Goal: Transaction & Acquisition: Purchase product/service

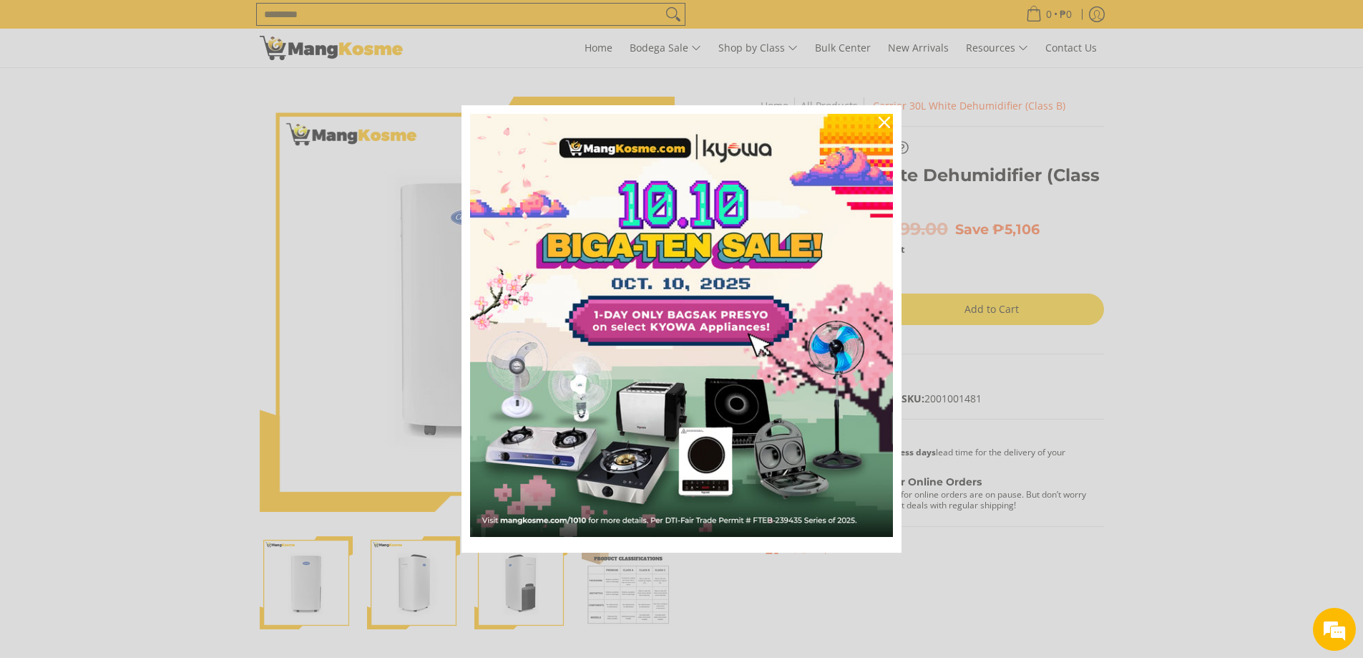
click at [1256, 377] on div "Marketing offer form" at bounding box center [681, 329] width 1363 height 658
click at [880, 118] on icon "close icon" at bounding box center [884, 122] width 11 height 11
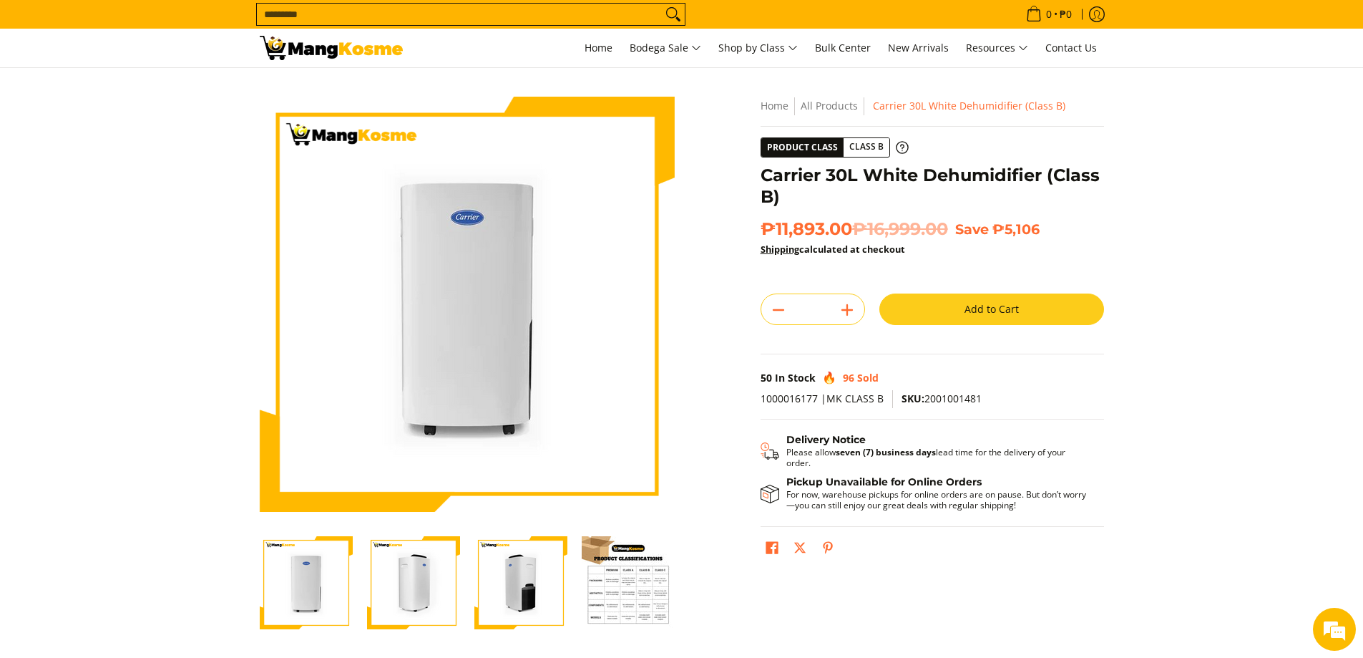
click at [963, 307] on button "Add to Cart" at bounding box center [991, 308] width 225 height 31
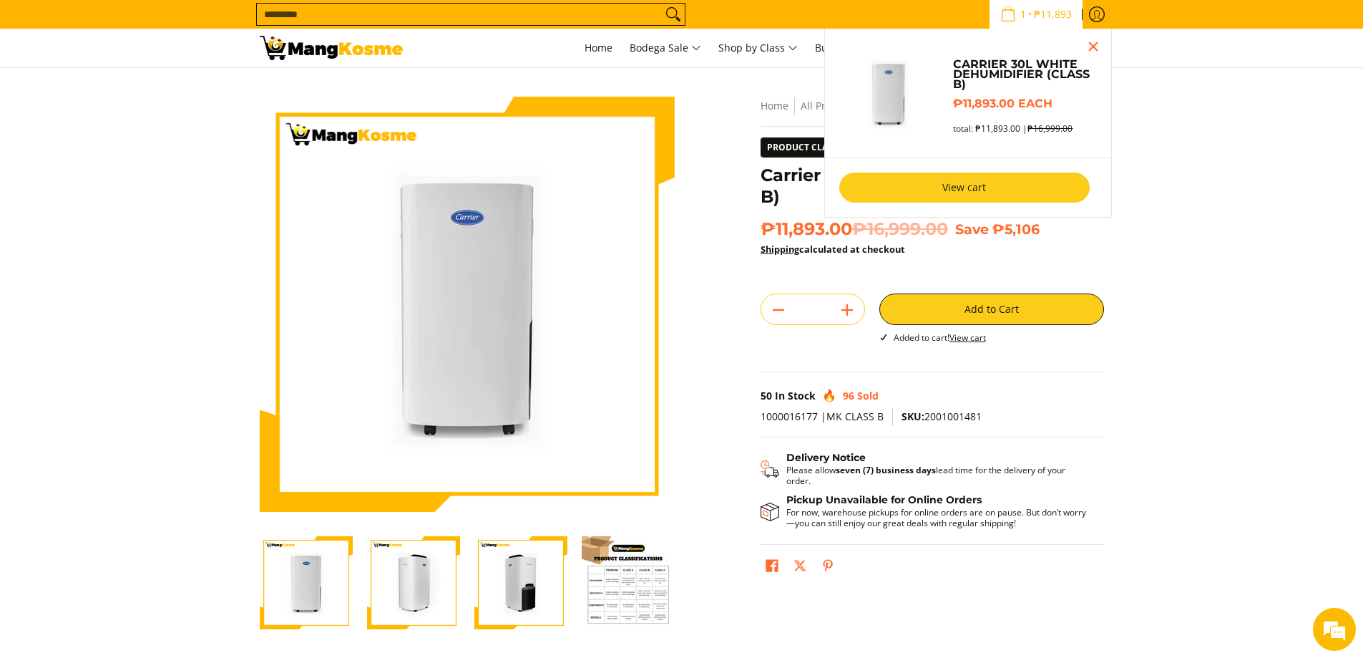
click at [962, 177] on link "View cart" at bounding box center [964, 187] width 250 height 30
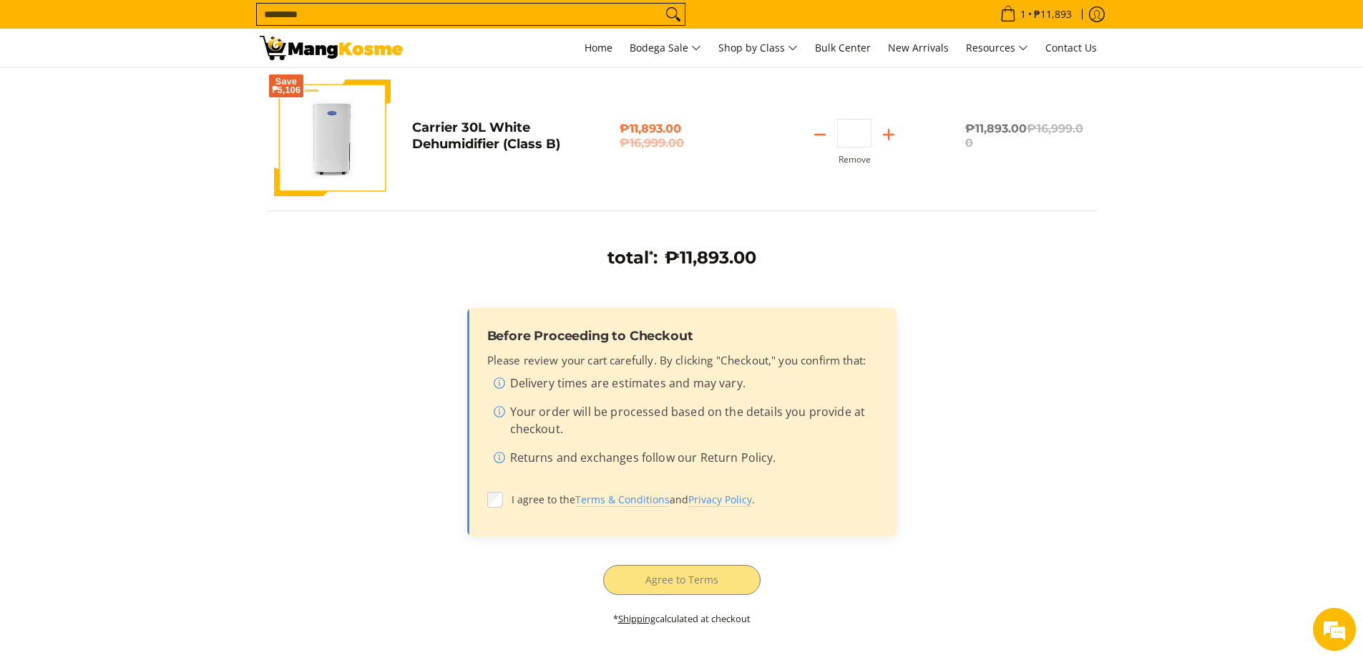
click at [609, 460] on li "Returns and exchanges follow our Return Policy." at bounding box center [685, 460] width 384 height 23
click at [497, 458] on li "Returns and exchanges follow our Return Policy." at bounding box center [685, 460] width 384 height 23
click at [540, 454] on li "Returns and exchanges follow our Return Policy." at bounding box center [685, 460] width 384 height 23
click at [643, 615] on link "Shipping" at bounding box center [636, 618] width 37 height 13
